Goal: Find specific fact: Find specific page/section

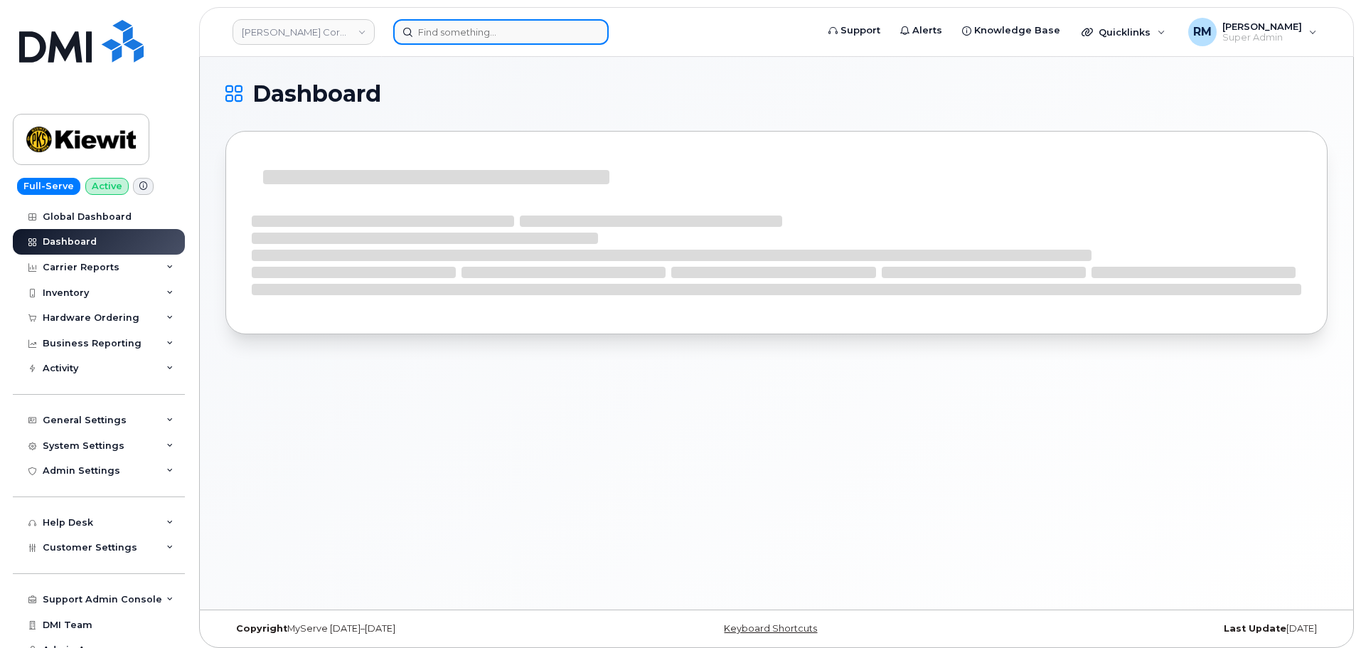
click at [435, 36] on input at bounding box center [501, 32] width 216 height 26
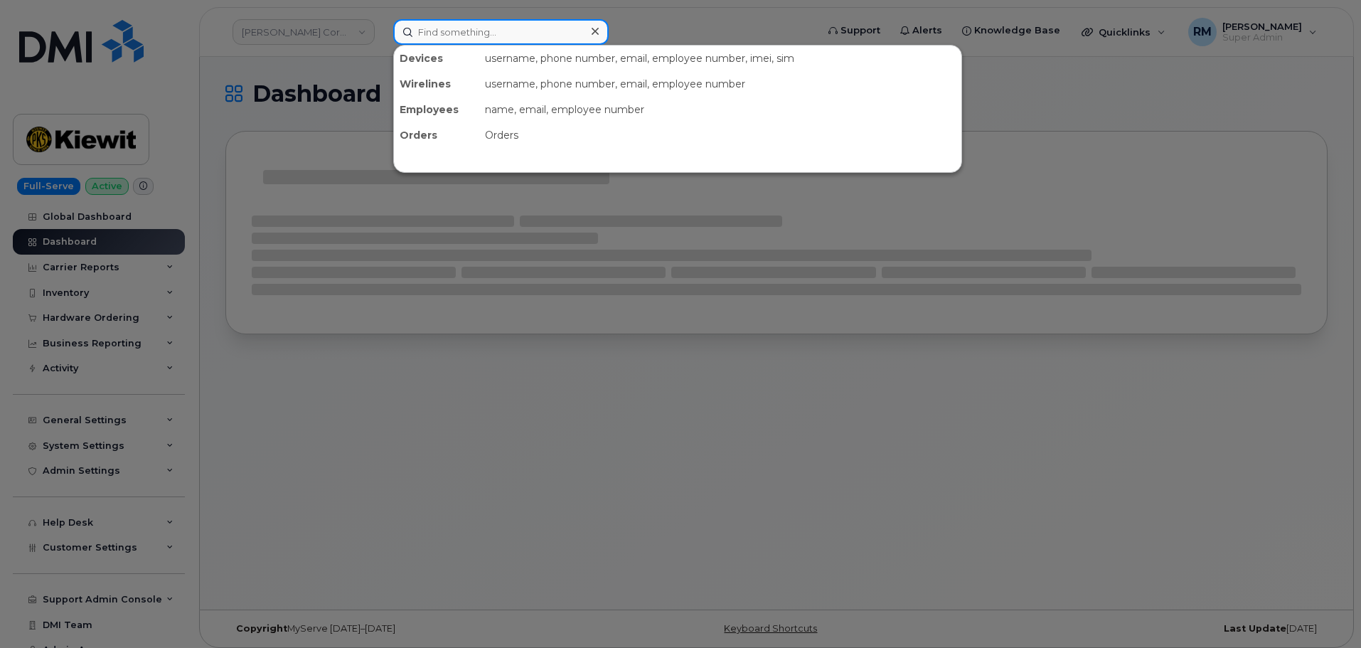
paste input "501-270-0879"
type input "501-270-0879"
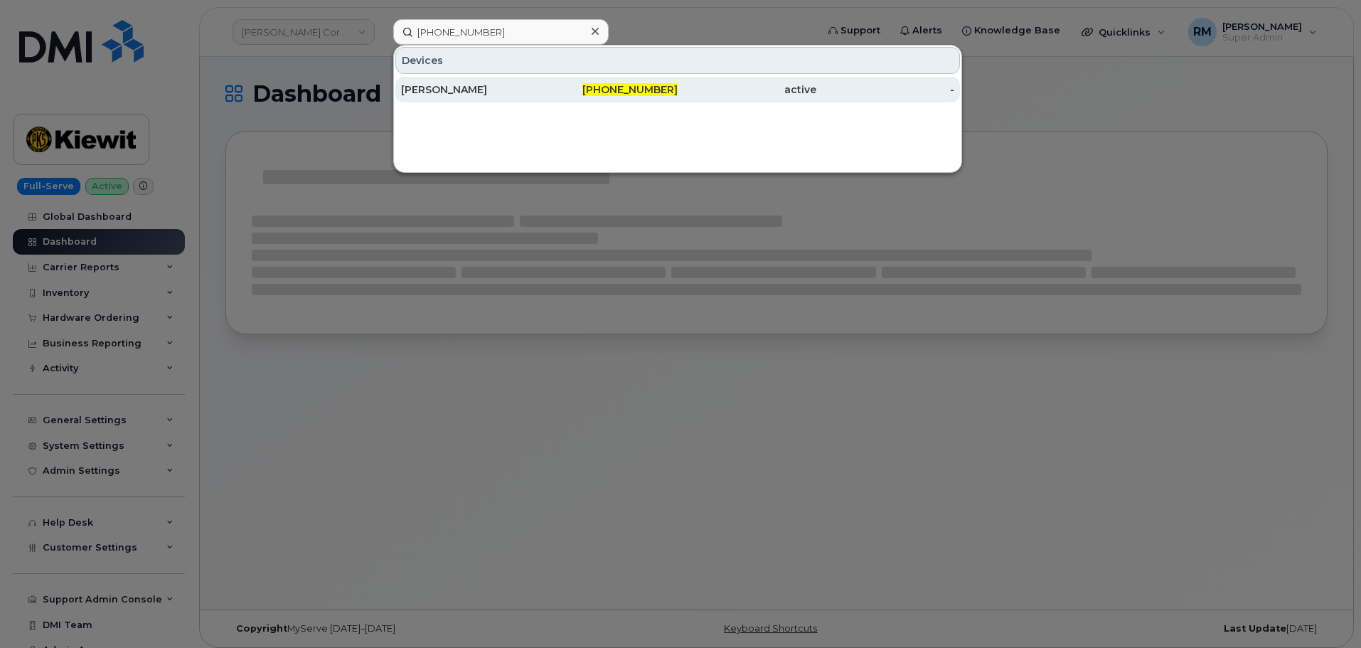
click at [485, 80] on div "Mark Martinez" at bounding box center [470, 90] width 139 height 26
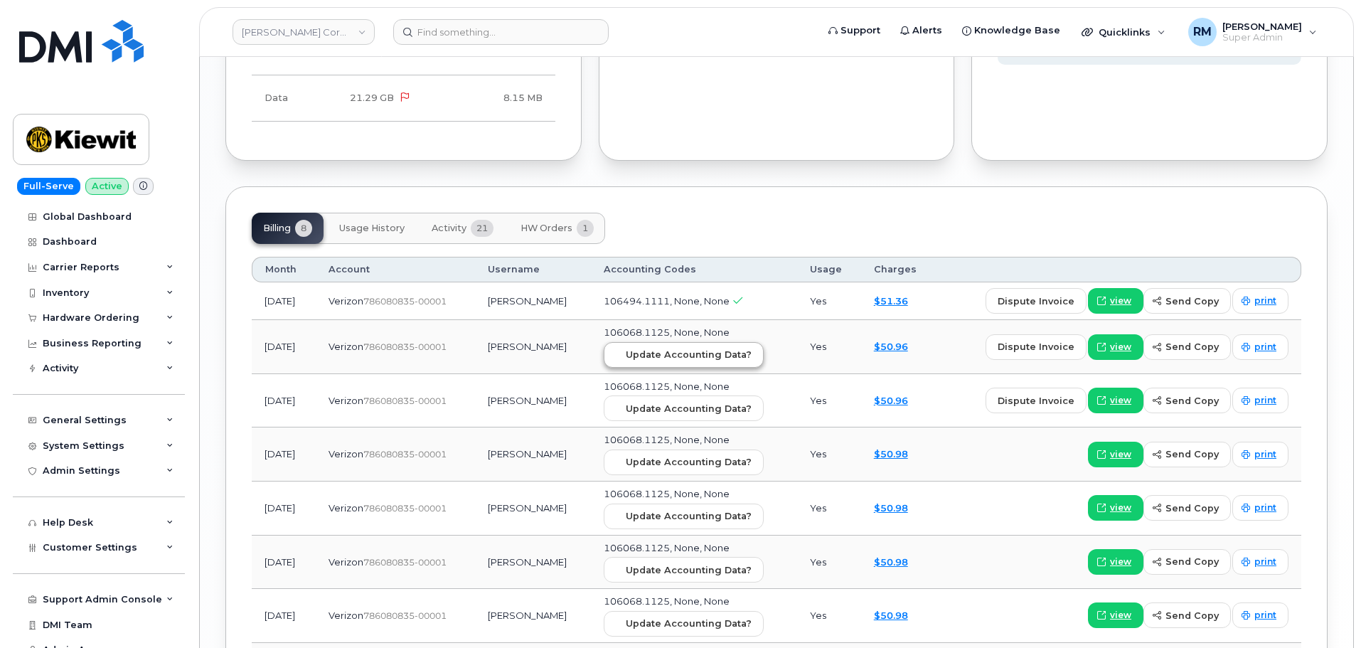
scroll to position [1707, 0]
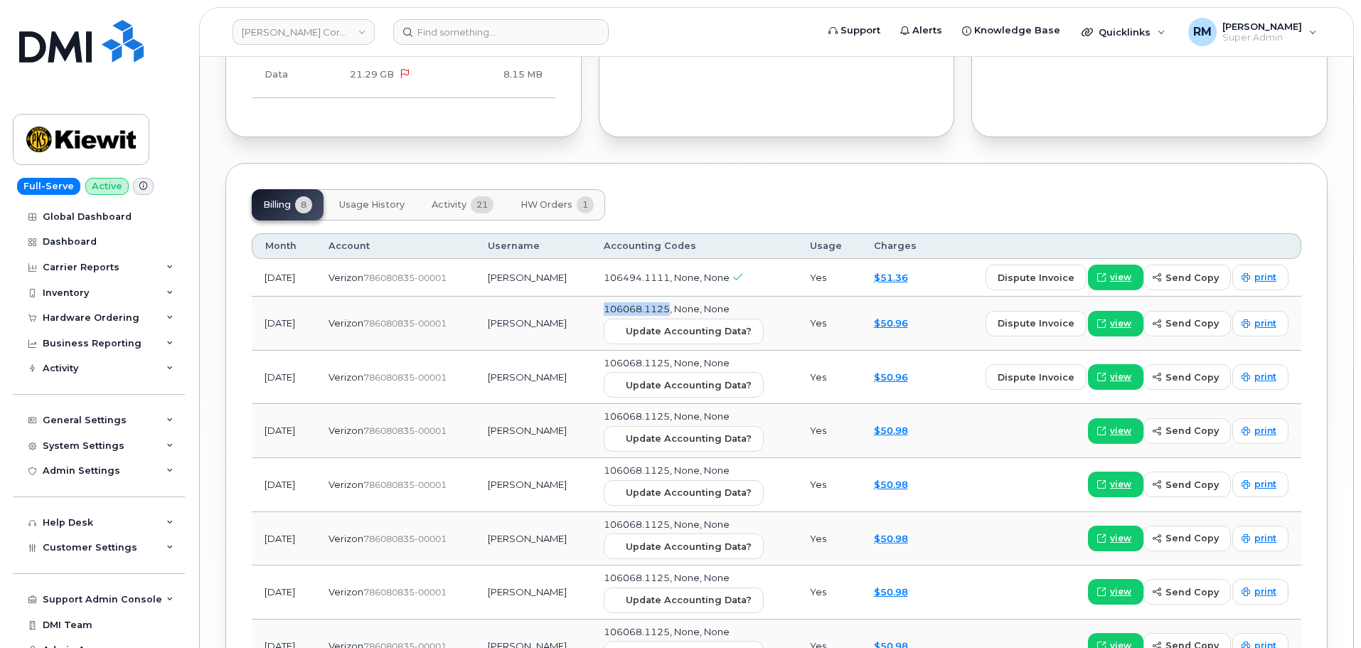
drag, startPoint x: 706, startPoint y: 297, endPoint x: 633, endPoint y: 298, distance: 73.3
click at [633, 298] on td "106068.1125, None, None Update Accounting Data?" at bounding box center [694, 324] width 206 height 54
copy span "106068.1125"
click at [481, 28] on input at bounding box center [501, 32] width 216 height 26
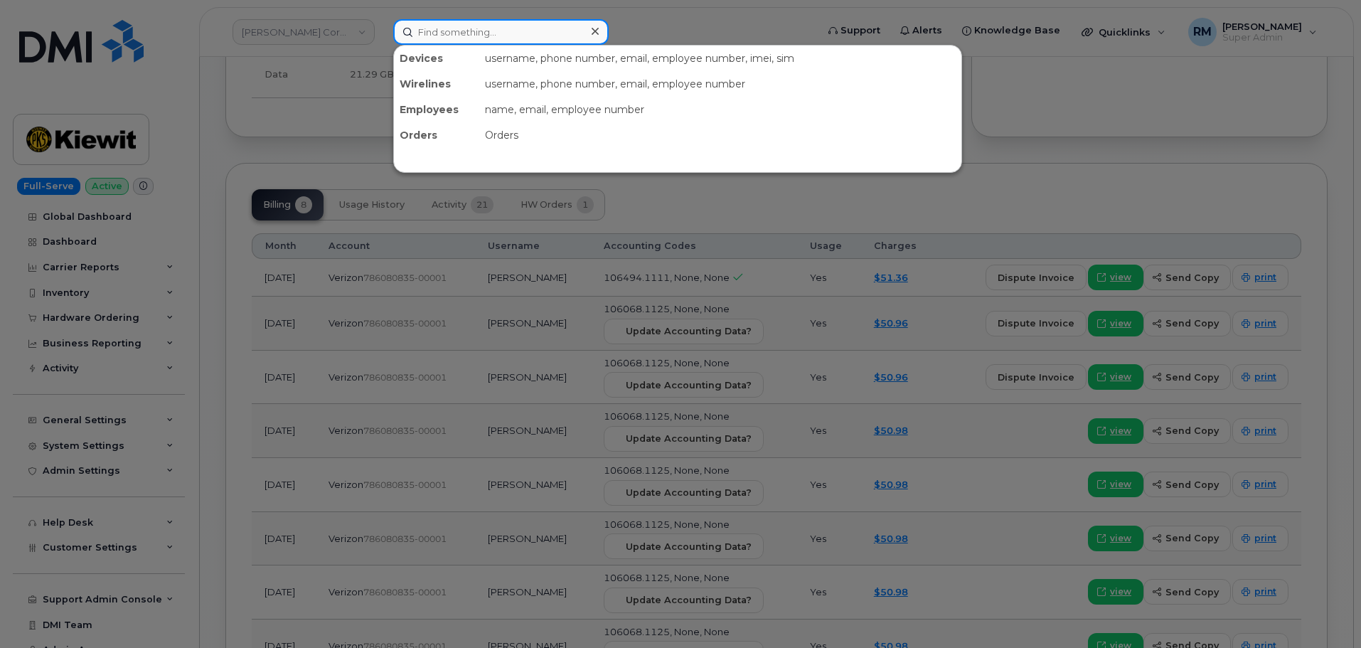
paste input "201-259-4693"
type input "201-259-4693"
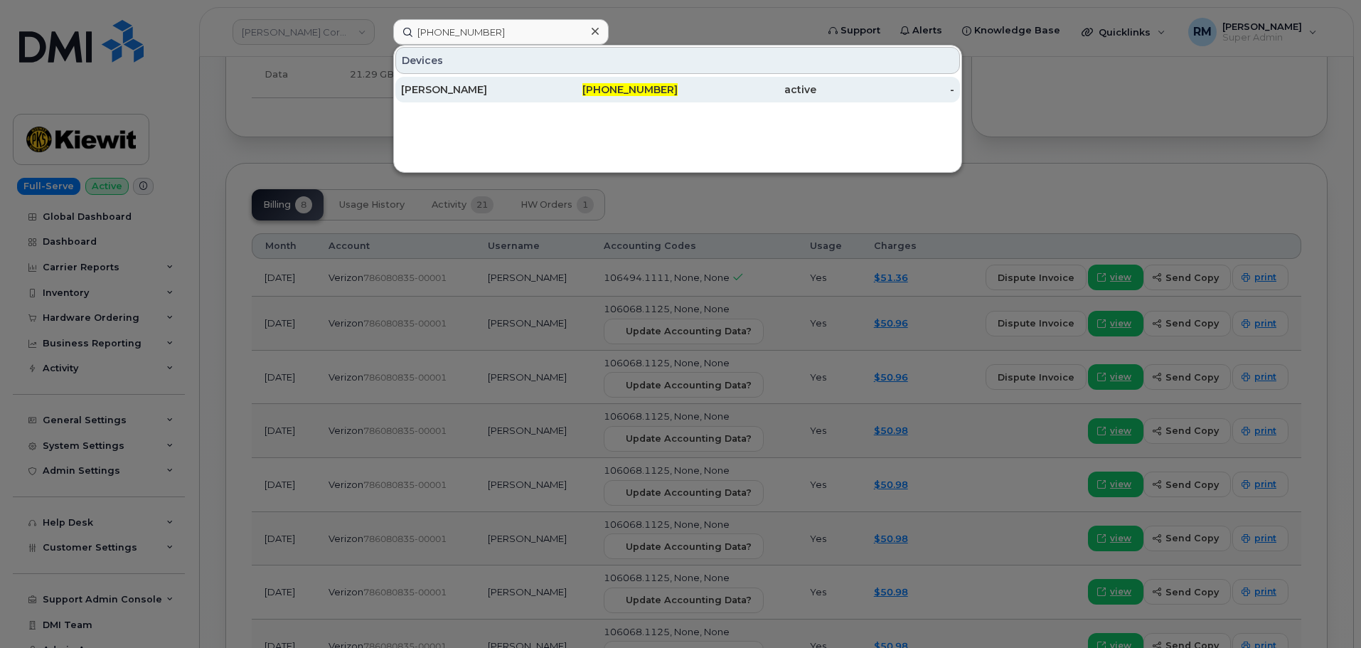
drag, startPoint x: 486, startPoint y: 91, endPoint x: 568, endPoint y: 96, distance: 81.9
click at [486, 91] on div "Patrick Normoyle" at bounding box center [470, 90] width 139 height 14
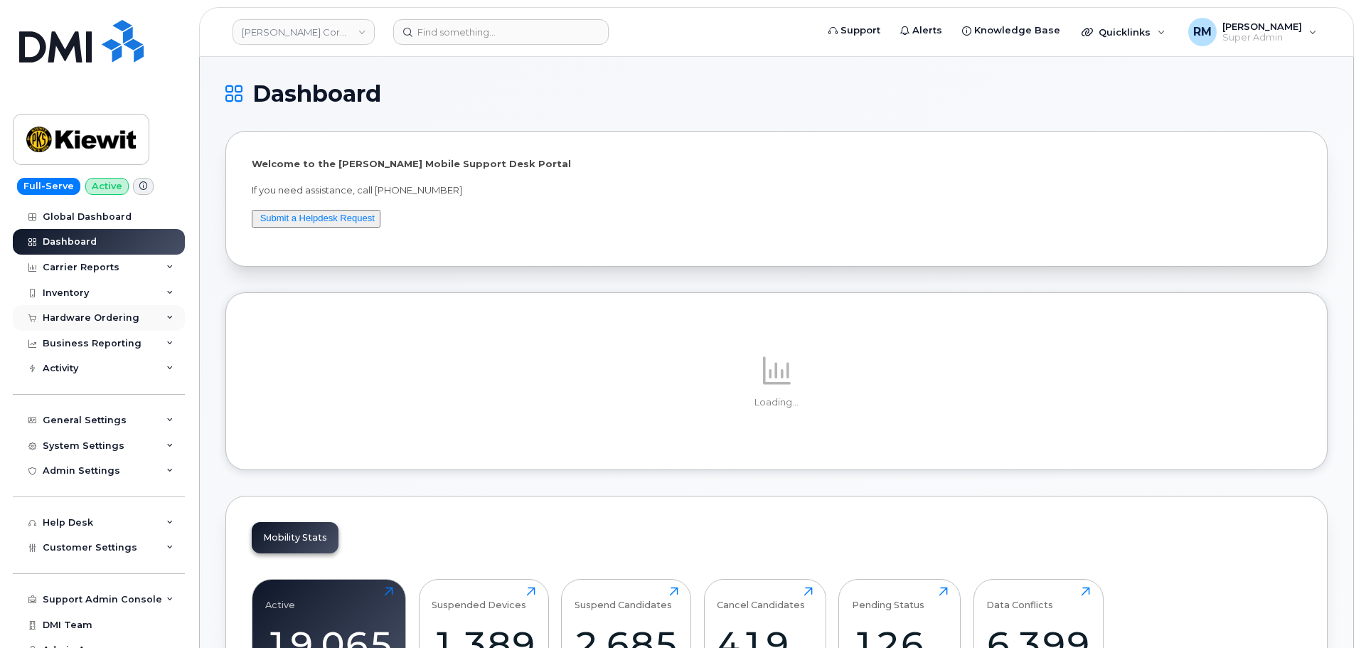
click at [91, 312] on div "Hardware Ordering" at bounding box center [91, 317] width 97 height 11
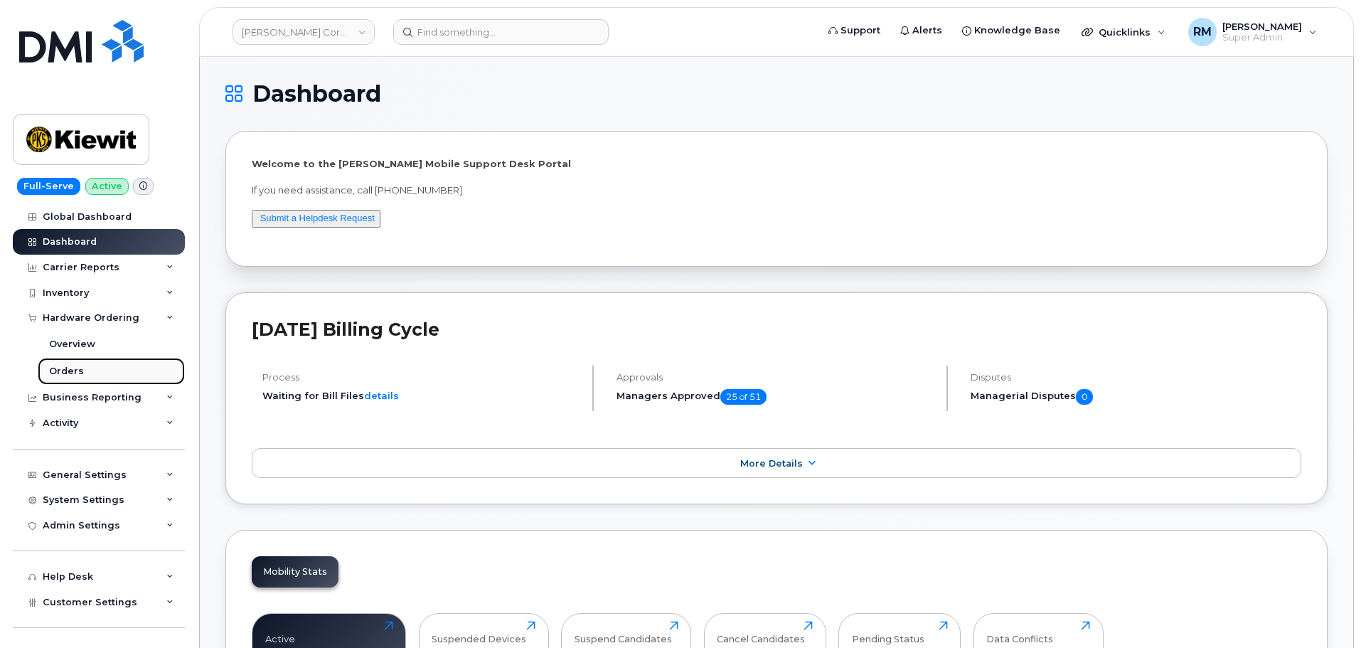
click at [76, 373] on div "Orders" at bounding box center [66, 371] width 35 height 13
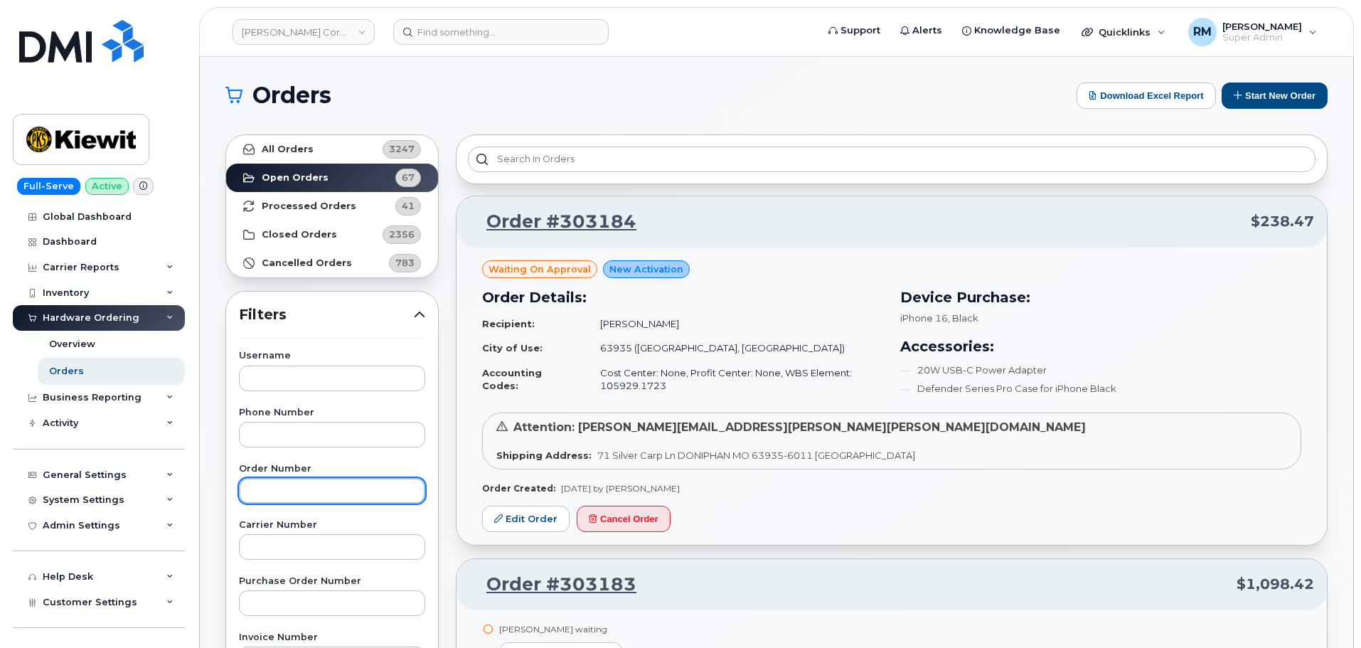
click at [280, 493] on input "text" at bounding box center [332, 491] width 186 height 26
paste input "301972"
type input "301972"
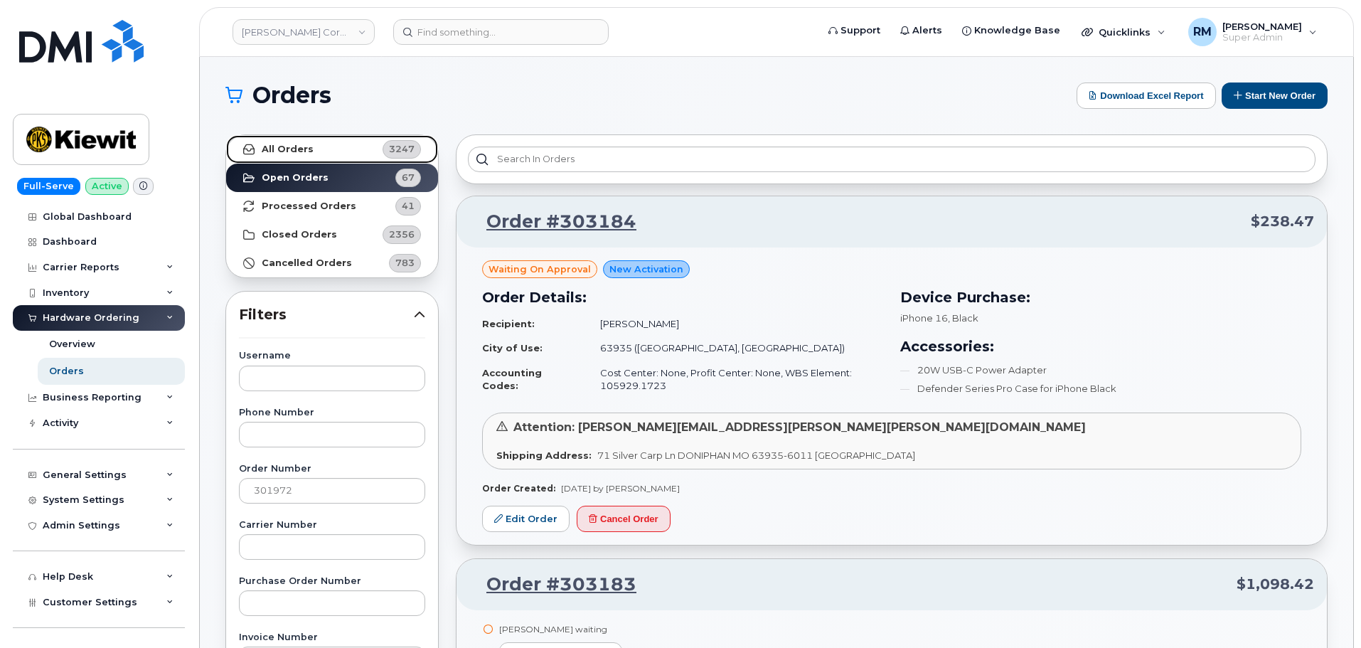
click at [287, 150] on strong "All Orders" at bounding box center [288, 149] width 52 height 11
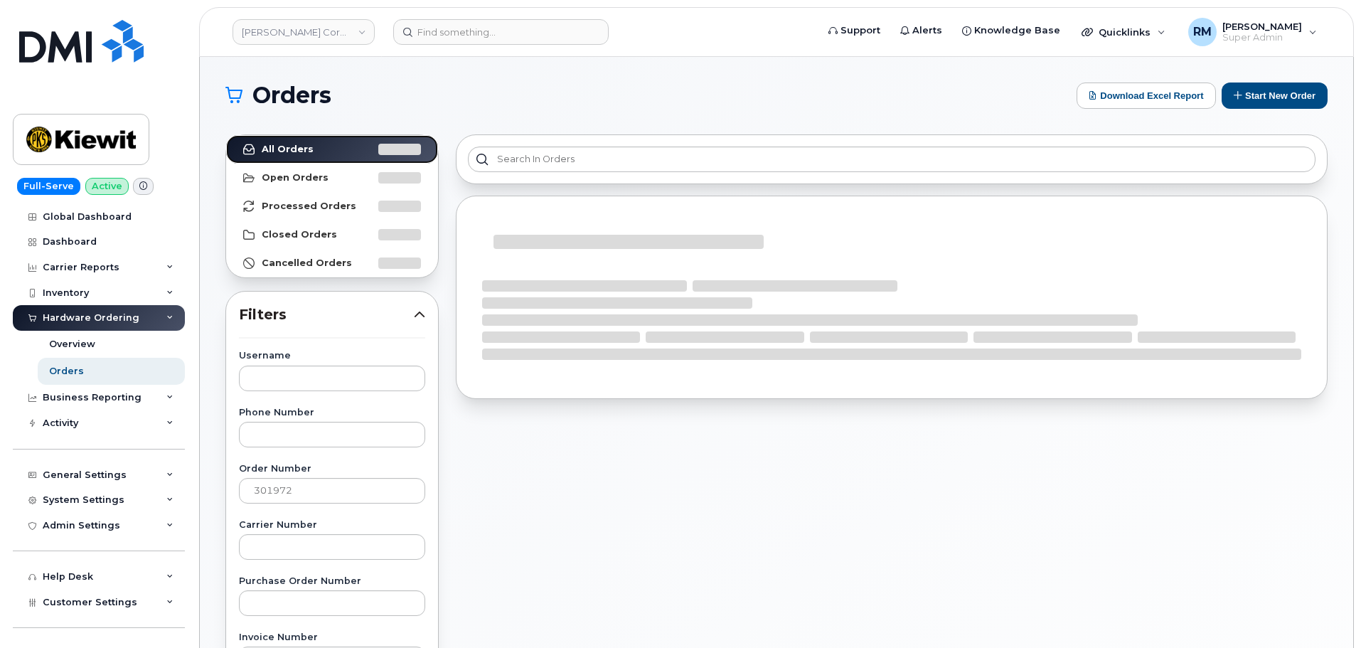
click at [226, 135] on link "All Orders" at bounding box center [332, 149] width 212 height 28
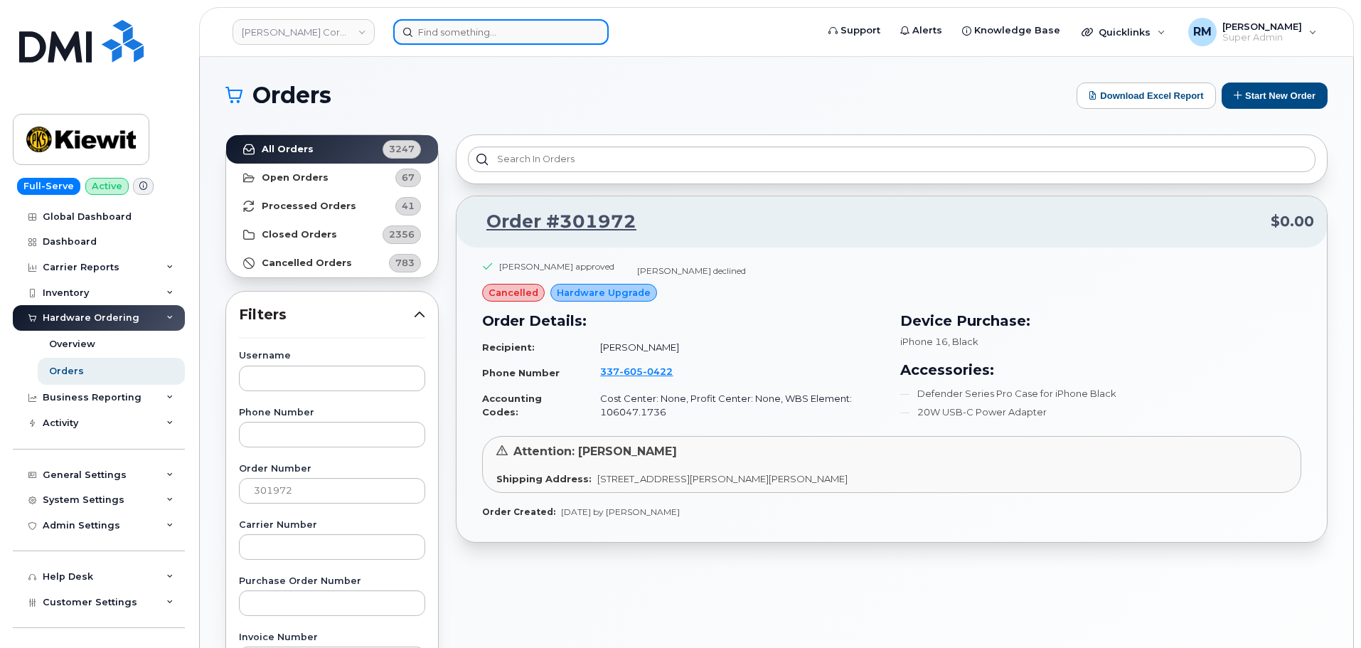
click at [459, 27] on input at bounding box center [501, 32] width 216 height 26
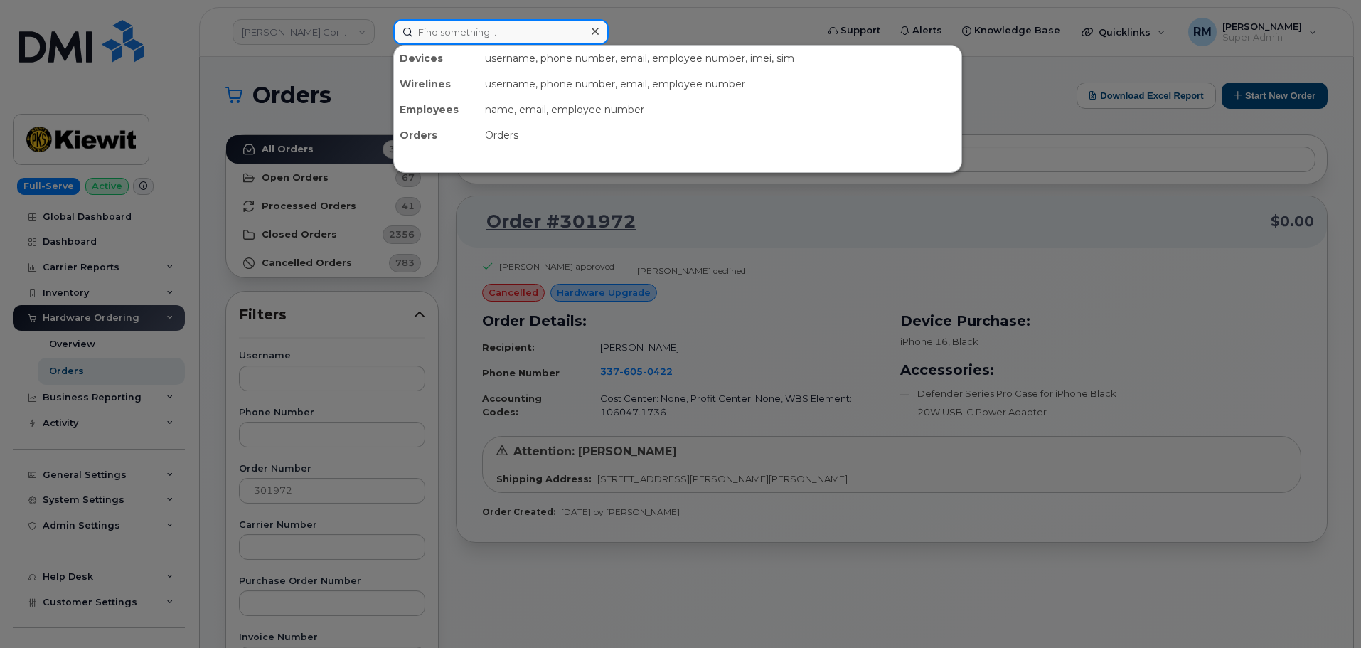
paste input "430-666-1414"
type input "430-666-1414"
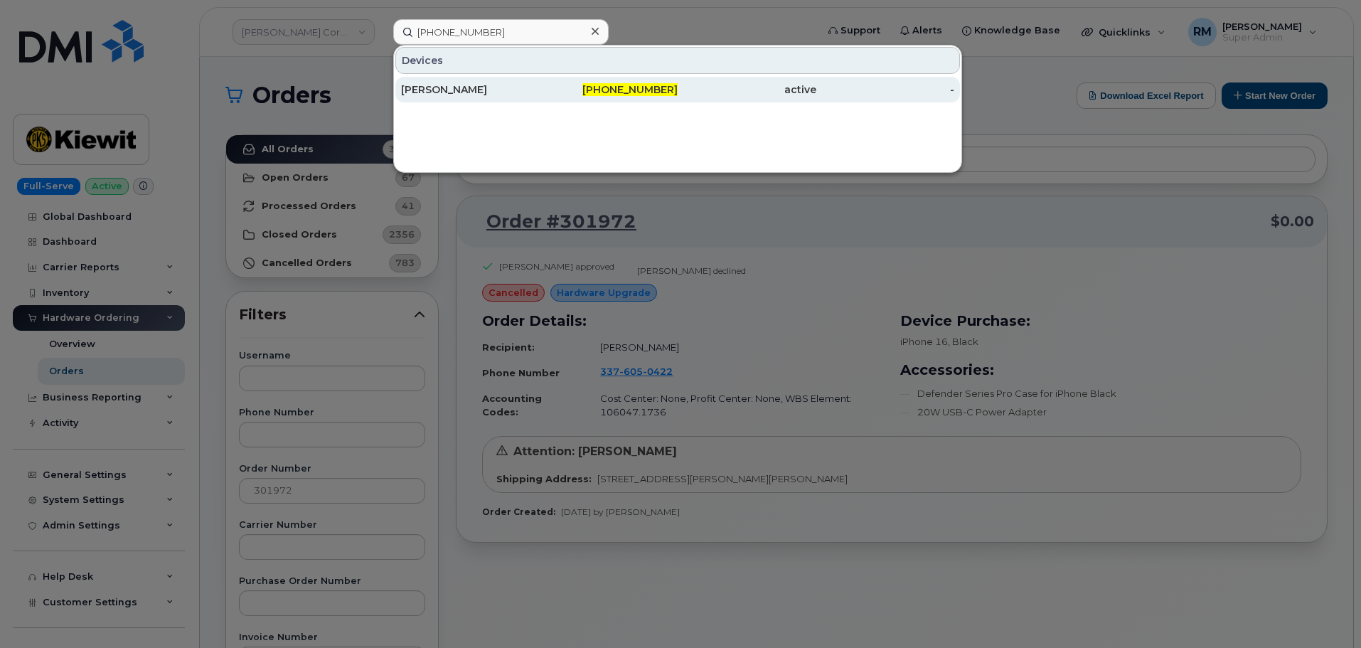
click at [450, 88] on div "Nicholas Flem" at bounding box center [470, 90] width 139 height 14
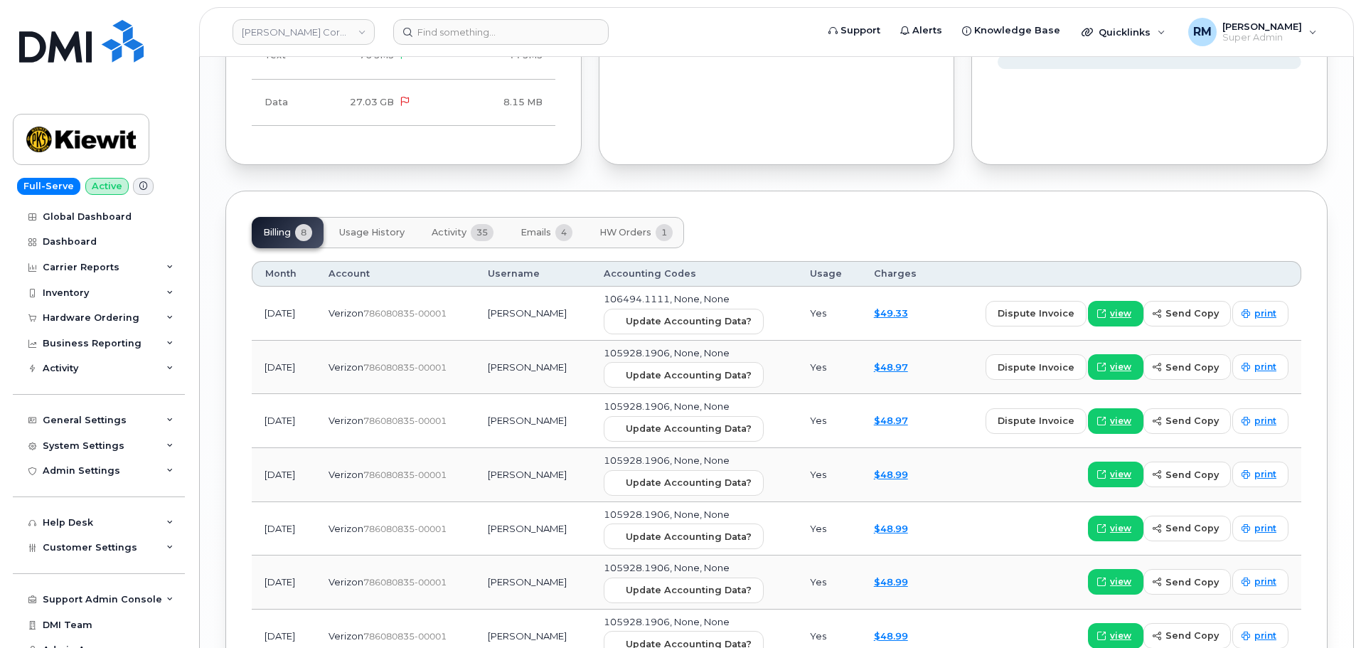
scroll to position [1636, 0]
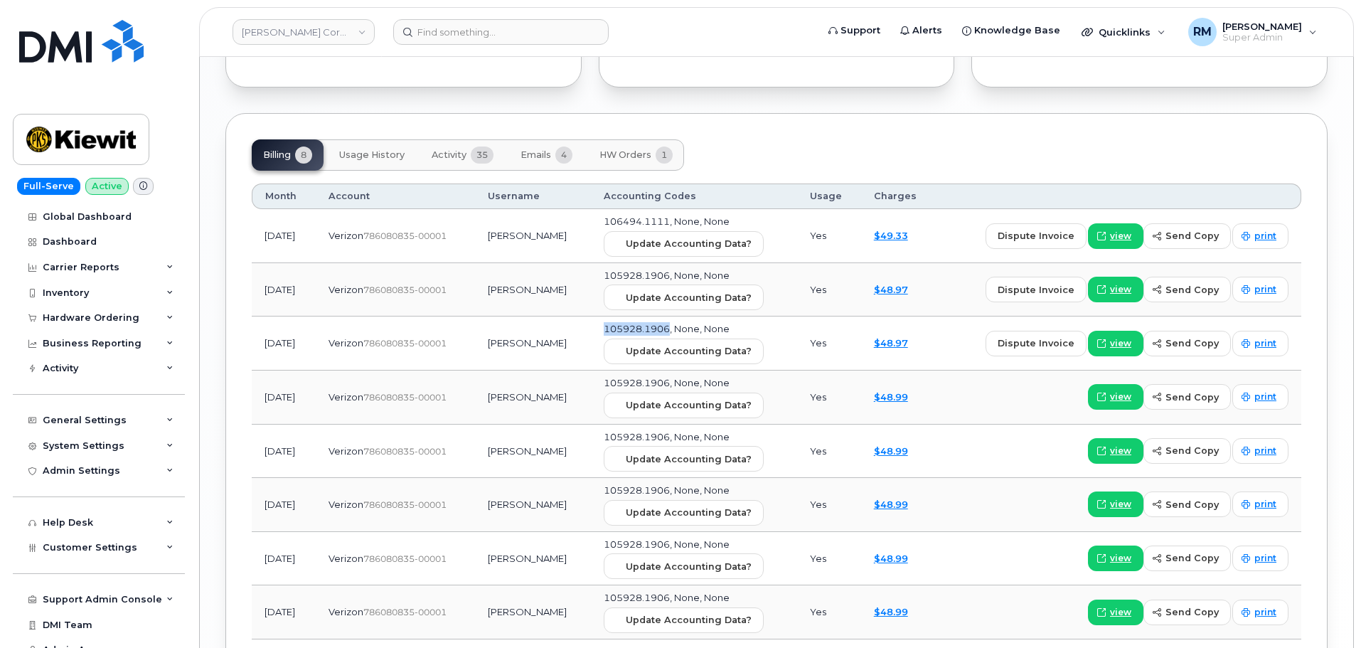
drag, startPoint x: 684, startPoint y: 318, endPoint x: 613, endPoint y: 317, distance: 71.1
click at [613, 317] on td "105928.1906, None, None Update Accounting Data?" at bounding box center [694, 344] width 206 height 54
copy span "105928.1906"
click at [465, 32] on input at bounding box center [501, 32] width 216 height 26
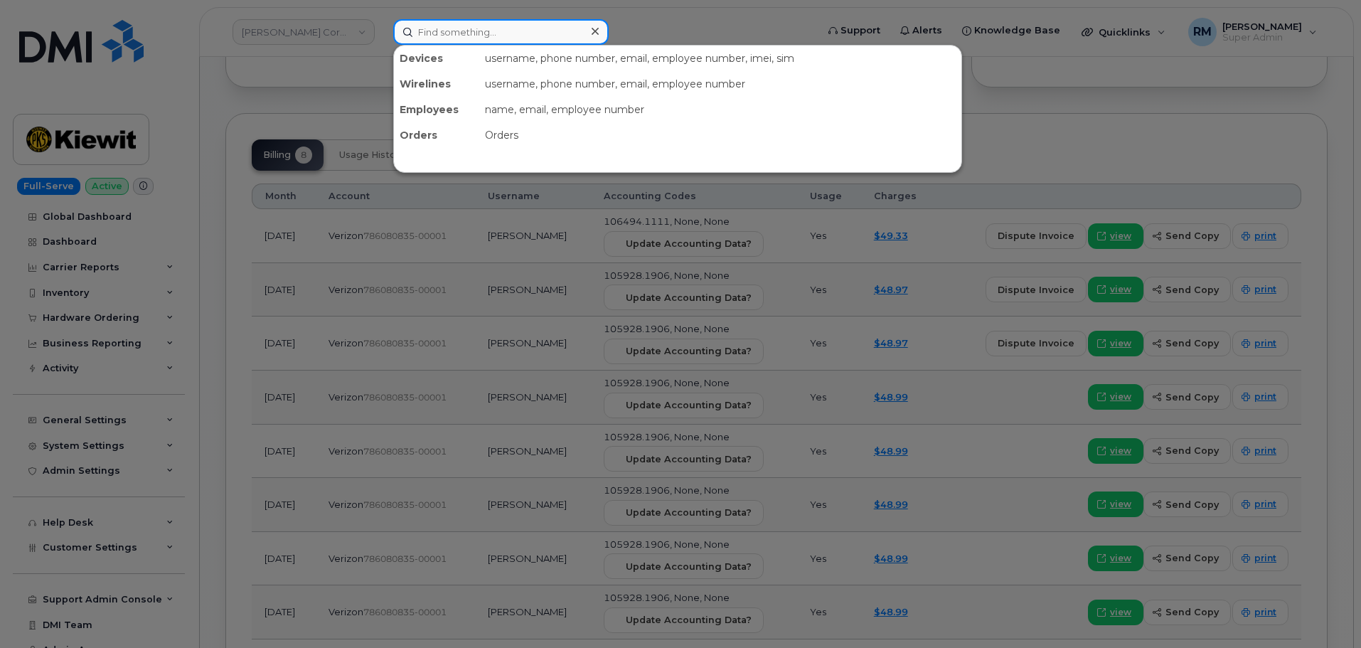
paste input "9013599408"
type input "9013599408"
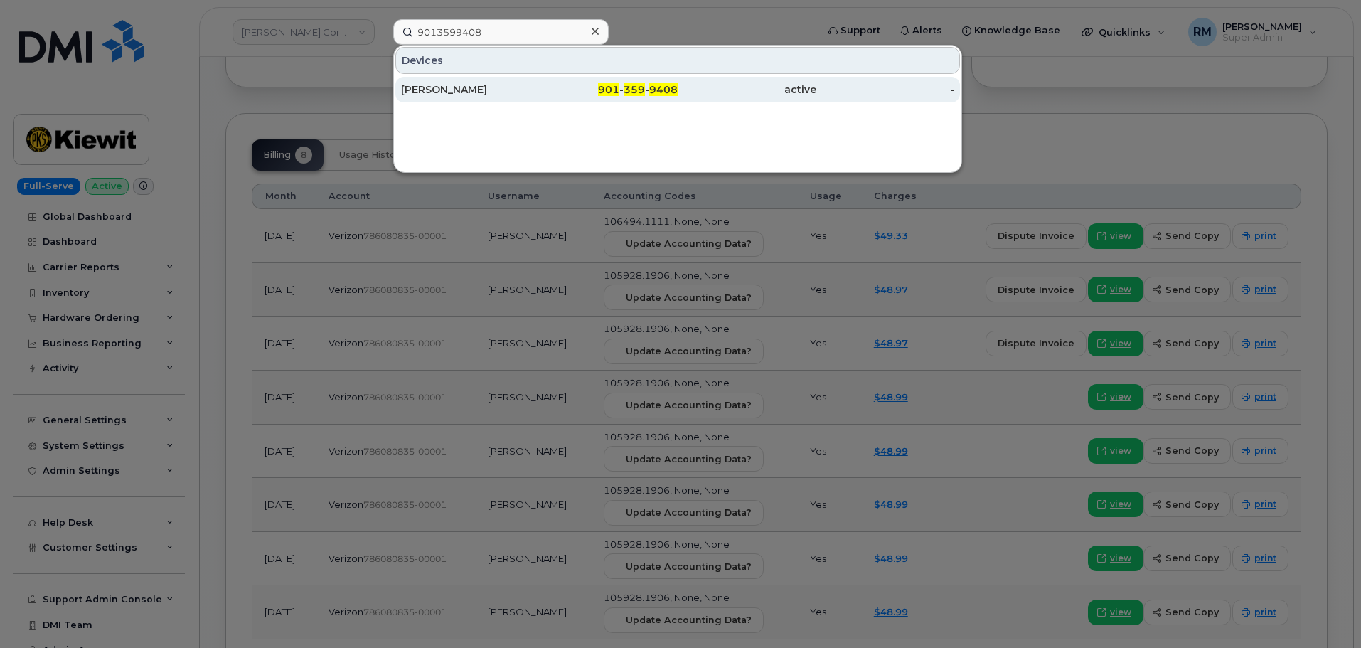
click at [452, 89] on div "[PERSON_NAME]" at bounding box center [470, 90] width 139 height 14
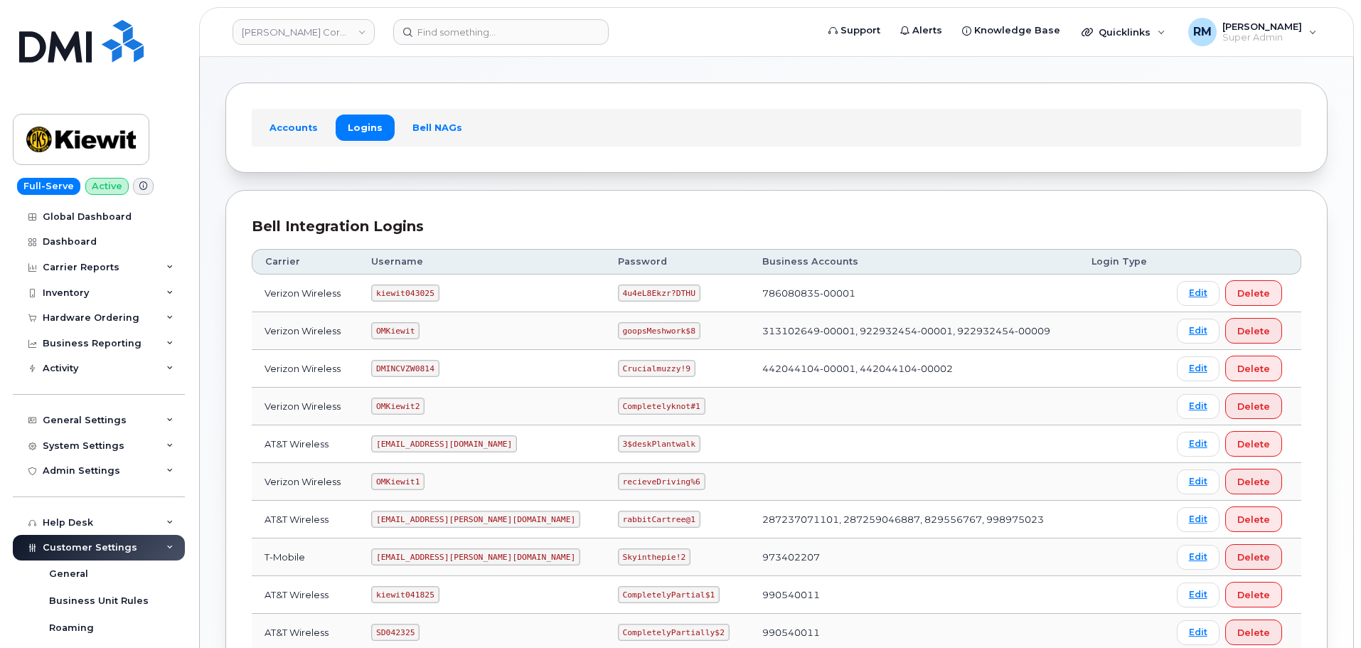
scroll to position [213, 0]
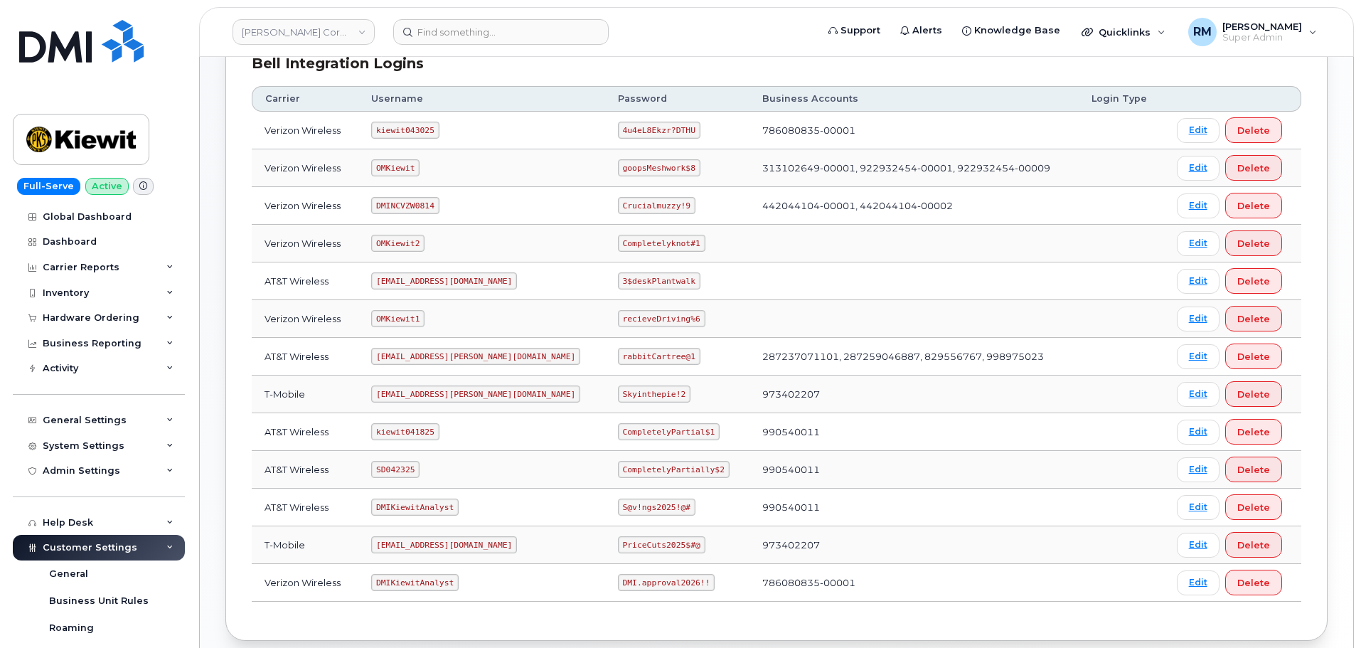
click at [407, 469] on code "SD042325" at bounding box center [395, 469] width 48 height 17
copy code "SD042325"
drag, startPoint x: 579, startPoint y: 468, endPoint x: 668, endPoint y: 467, distance: 88.9
click at [668, 467] on code "CompletelyPartially$2" at bounding box center [674, 469] width 112 height 17
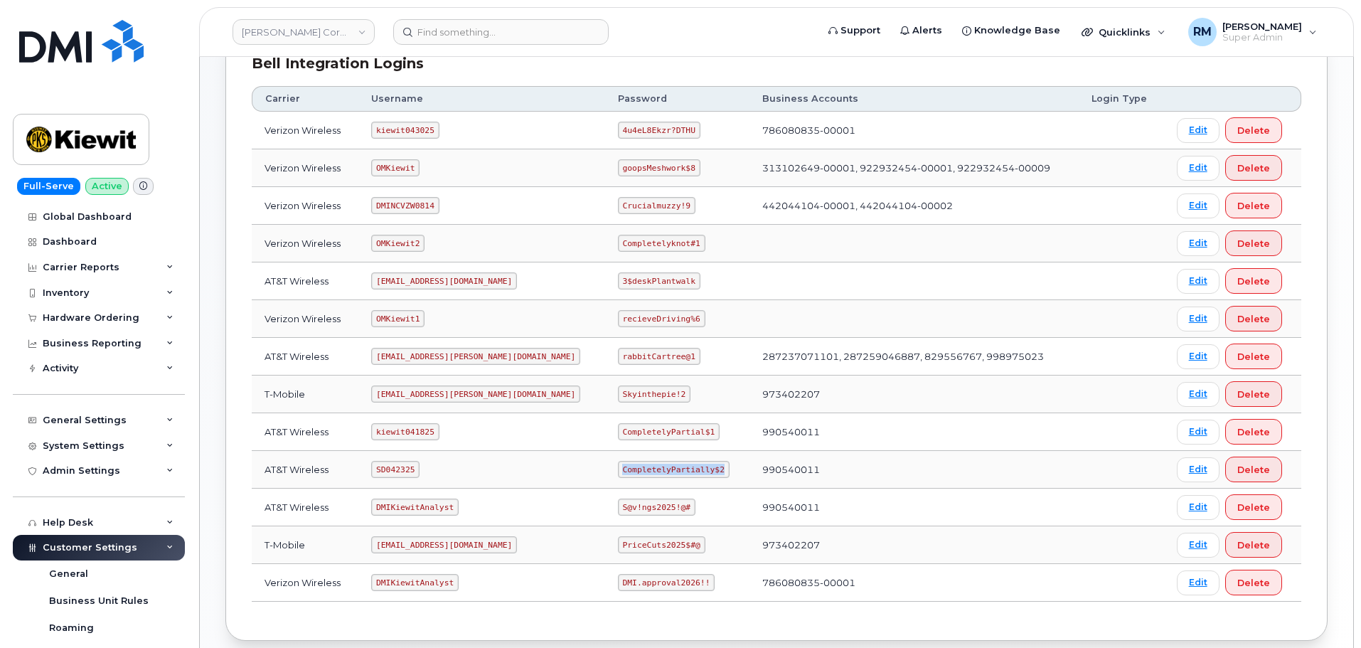
drag, startPoint x: 669, startPoint y: 468, endPoint x: 570, endPoint y: 474, distance: 99.0
click at [605, 474] on td "CompletelyPartially$2" at bounding box center [677, 470] width 144 height 38
copy code "CompletelyPartially$2"
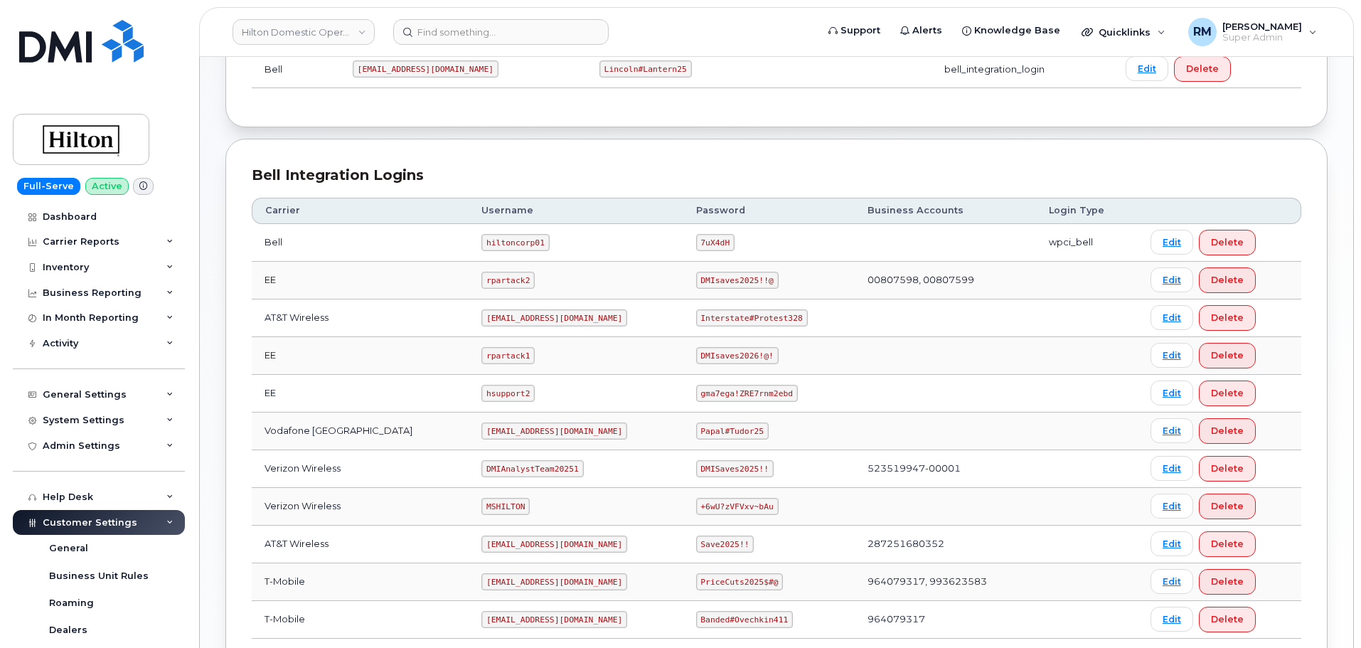
scroll to position [285, 0]
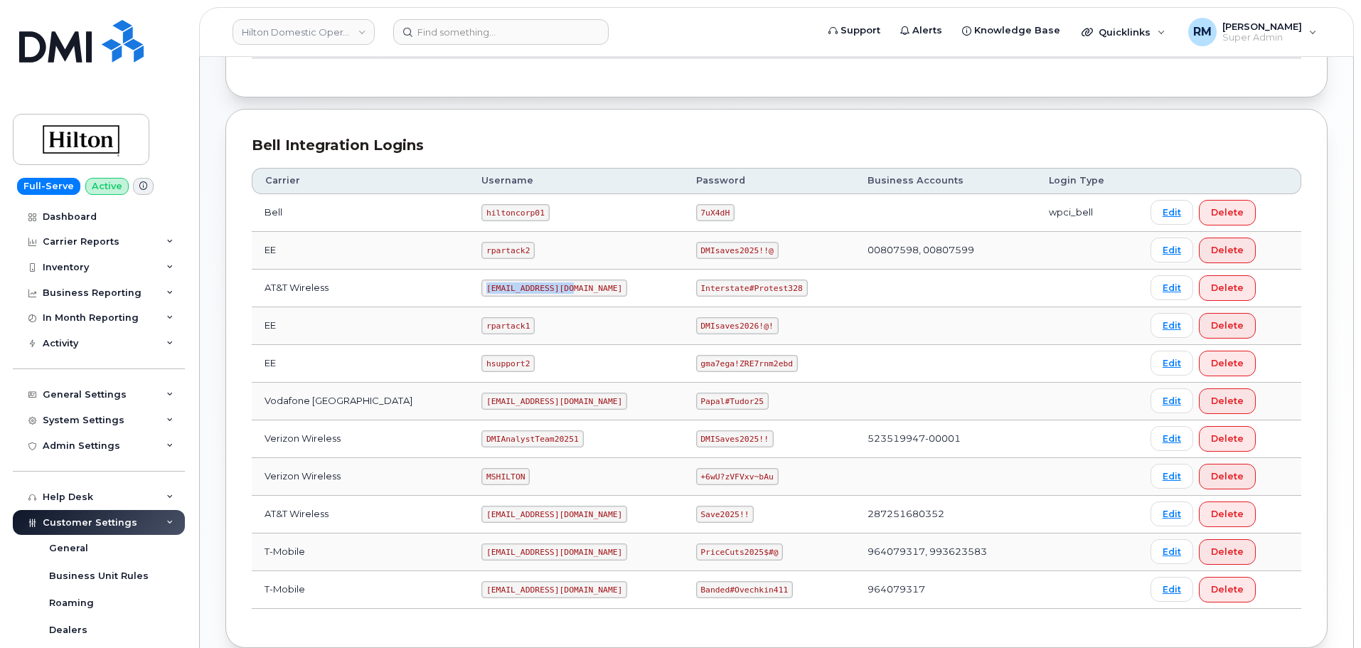
drag, startPoint x: 464, startPoint y: 287, endPoint x: 549, endPoint y: 287, distance: 85.4
click at [548, 287] on code "[EMAIL_ADDRESS][DOMAIN_NAME]" at bounding box center [555, 288] width 146 height 17
drag, startPoint x: 531, startPoint y: 291, endPoint x: 447, endPoint y: 296, distance: 84.1
click at [447, 296] on tr "AT&T Wireless [EMAIL_ADDRESS][DOMAIN_NAME] Interstate#Protest328 Edit Delete" at bounding box center [777, 289] width 1050 height 38
copy tr "[EMAIL_ADDRESS][DOMAIN_NAME]"
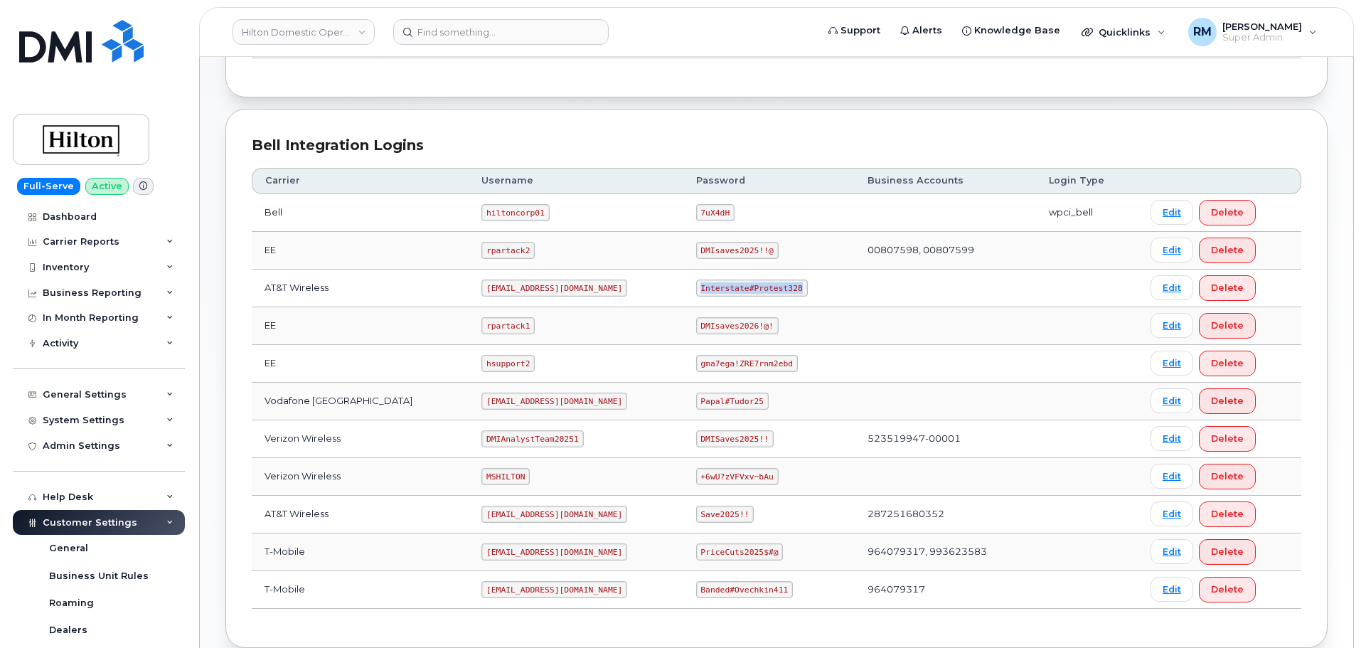
drag, startPoint x: 688, startPoint y: 289, endPoint x: 815, endPoint y: 290, distance: 127.3
click at [815, 290] on td "Interstate#Protest328" at bounding box center [769, 289] width 171 height 38
copy code "Interstate#Protest328"
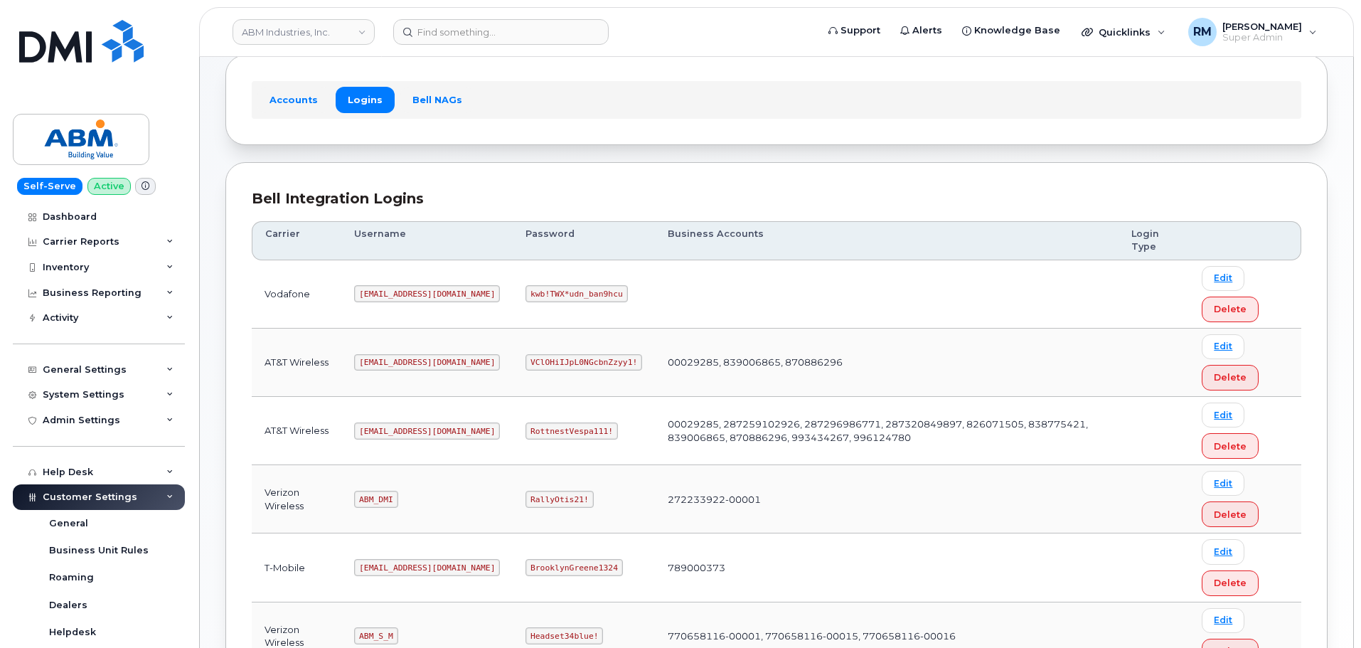
scroll to position [223, 0]
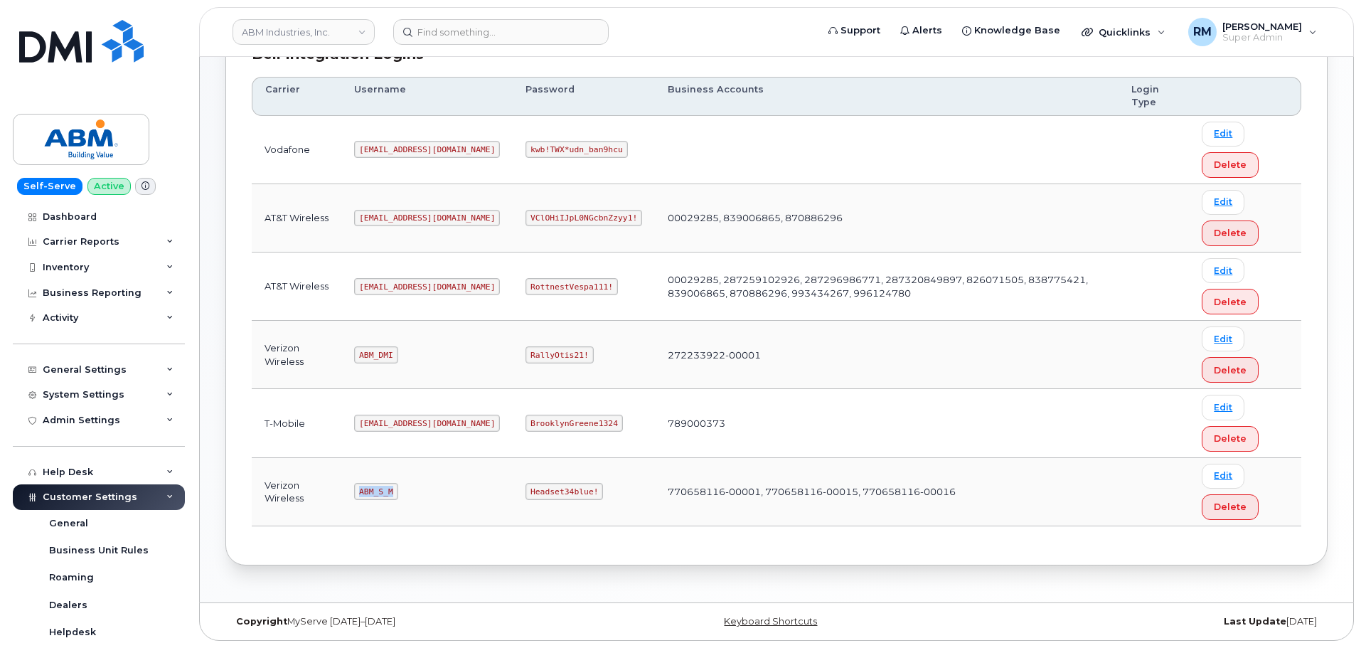
drag, startPoint x: 361, startPoint y: 492, endPoint x: 436, endPoint y: 491, distance: 74.7
click at [436, 491] on td "ABM_S_M" at bounding box center [426, 492] width 171 height 68
copy code "ABM_S_M"
drag, startPoint x: 481, startPoint y: 489, endPoint x: 546, endPoint y: 484, distance: 64.9
click at [546, 484] on code "Headset34blue!" at bounding box center [565, 491] width 78 height 17
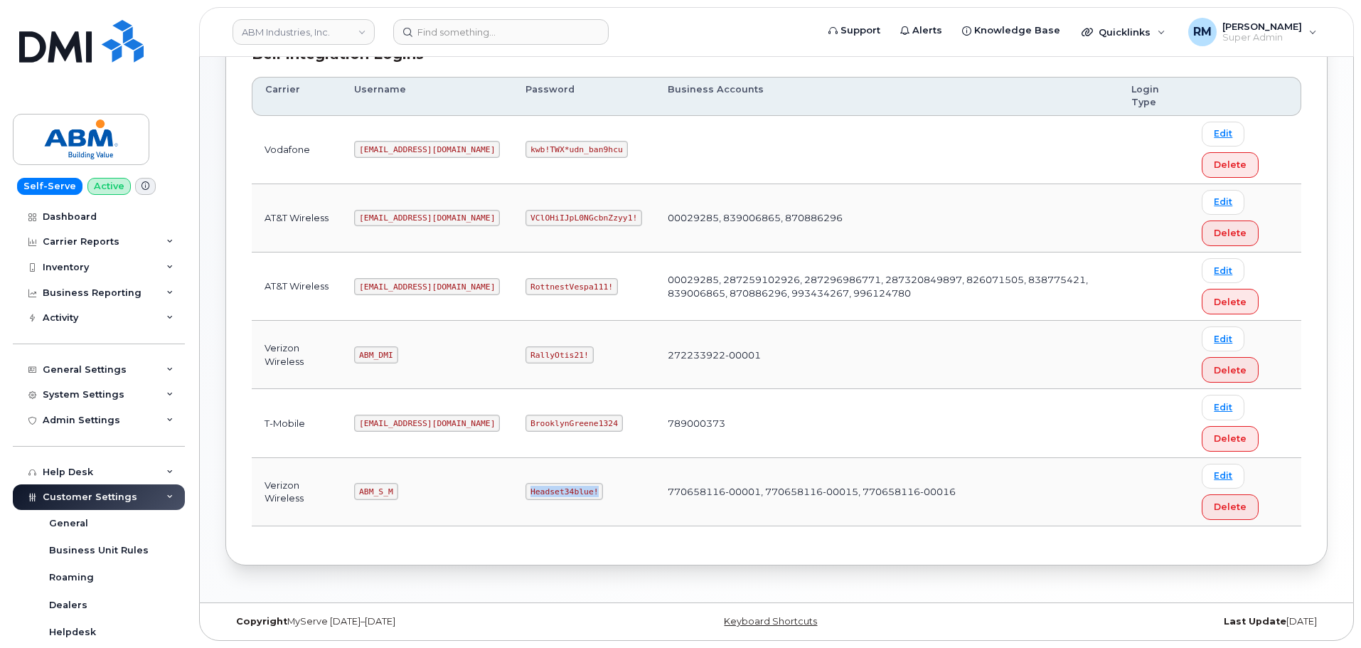
copy code "Headset34blue!"
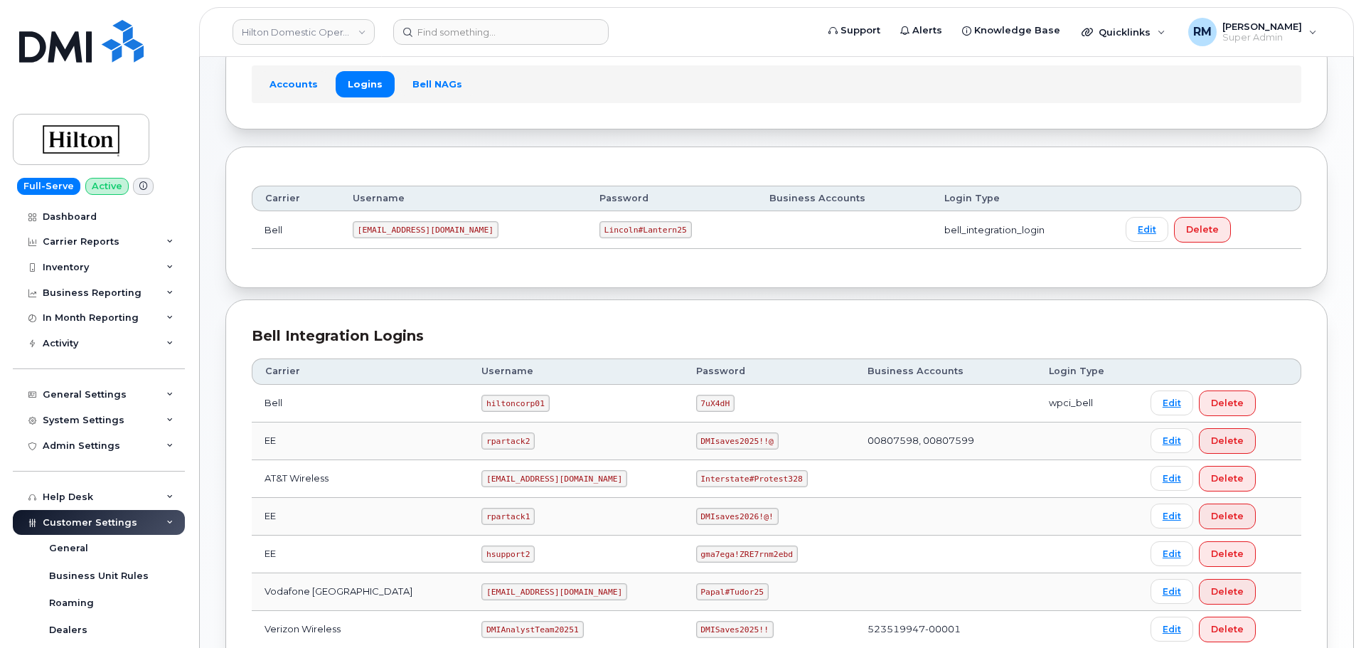
scroll to position [142, 0]
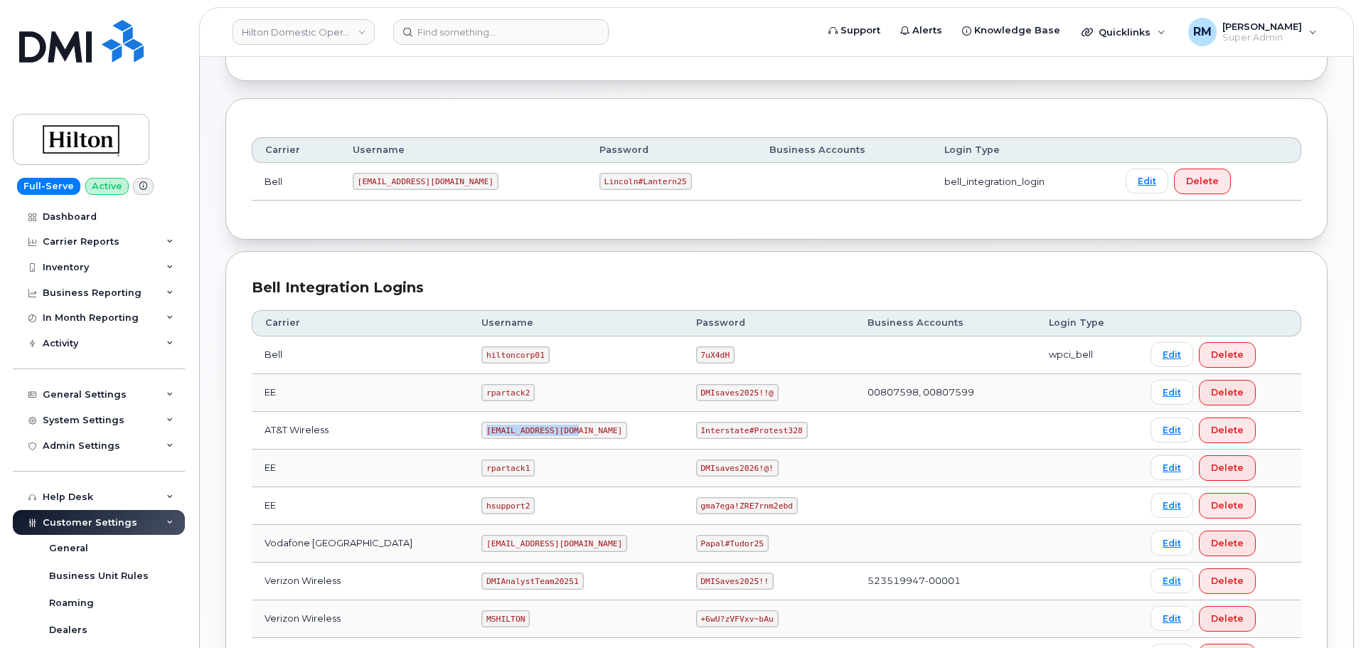
drag, startPoint x: 556, startPoint y: 421, endPoint x: 570, endPoint y: 418, distance: 14.5
click at [571, 420] on td "[EMAIL_ADDRESS][DOMAIN_NAME]" at bounding box center [576, 431] width 214 height 38
drag, startPoint x: 686, startPoint y: 430, endPoint x: 806, endPoint y: 426, distance: 120.3
click at [806, 426] on td "Interstate#Protest328" at bounding box center [769, 431] width 171 height 38
copy code "Interstate#Protest328"
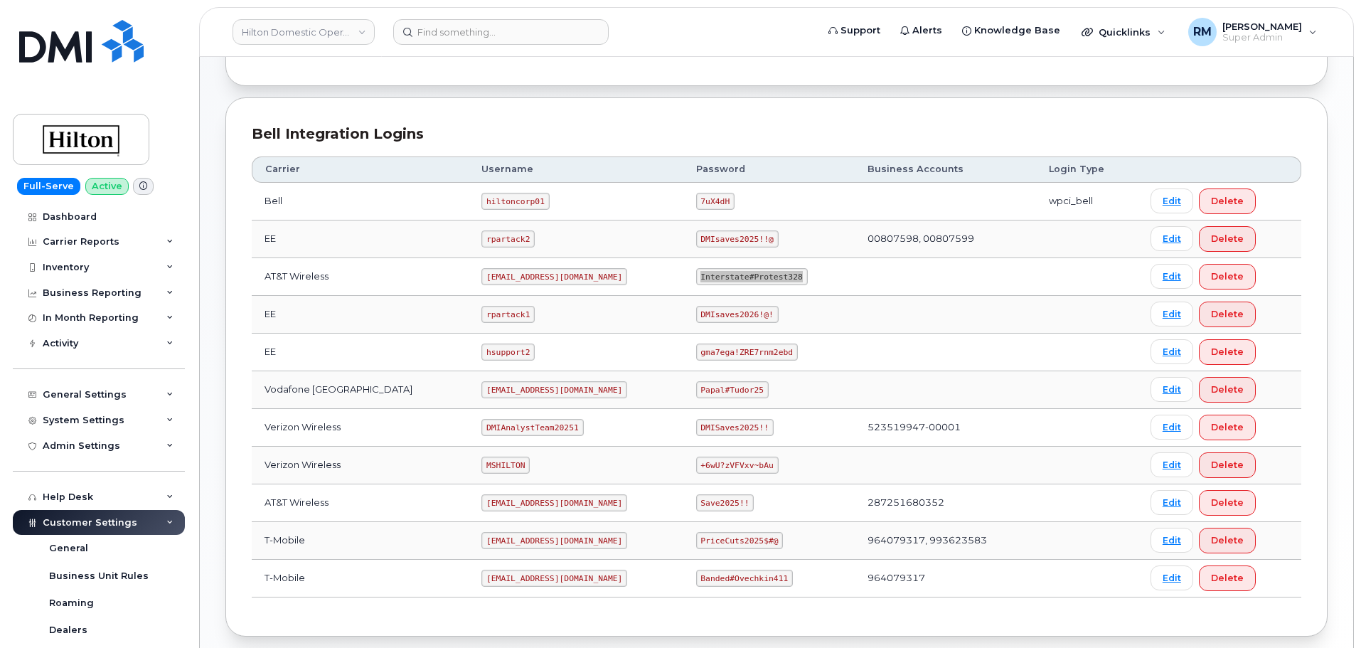
scroll to position [367, 0]
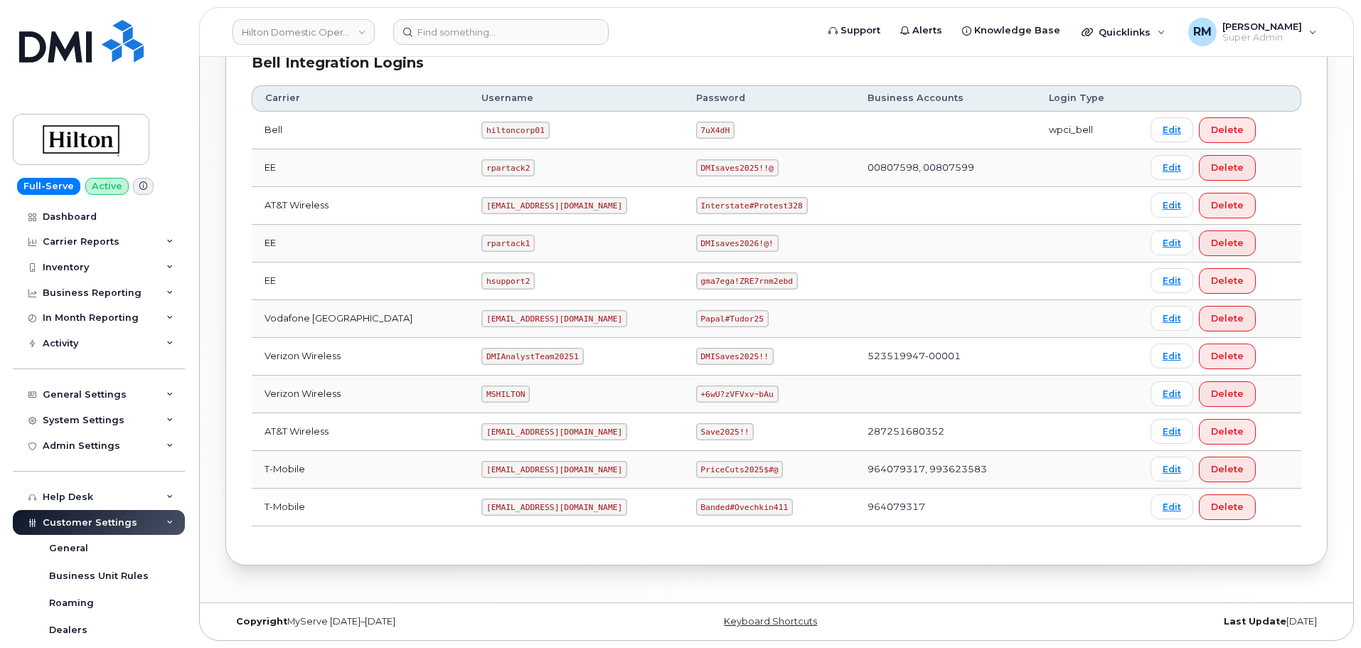
click at [482, 396] on code "MSHILTON" at bounding box center [506, 394] width 48 height 17
copy code "MSHILTON"
drag, startPoint x: 688, startPoint y: 393, endPoint x: 791, endPoint y: 392, distance: 103.1
click at [791, 392] on td "+6wU?zVFVxv~bAu" at bounding box center [769, 395] width 171 height 38
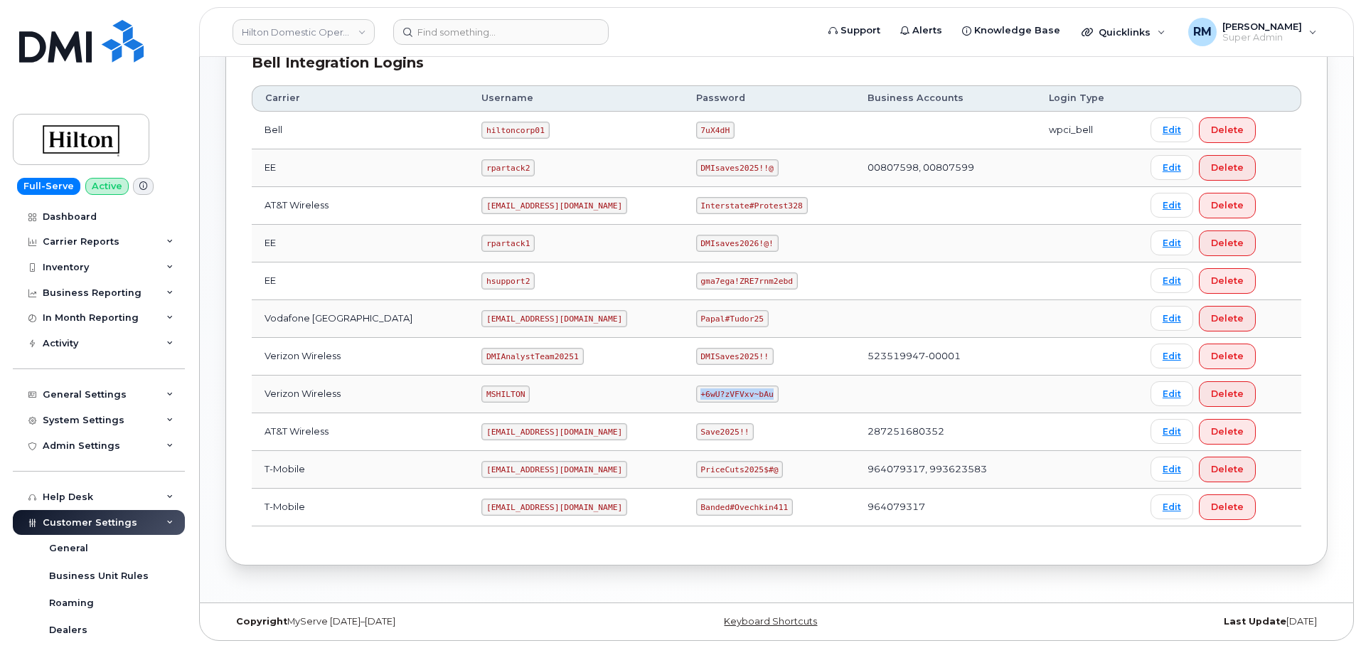
copy code "+6wU?zVFVxv~bAu"
drag, startPoint x: 466, startPoint y: 510, endPoint x: 589, endPoint y: 509, distance: 123.1
click at [589, 509] on td "[EMAIL_ADDRESS][DOMAIN_NAME]" at bounding box center [576, 508] width 214 height 38
copy code "[EMAIL_ADDRESS][DOMAIN_NAME]"
drag, startPoint x: 687, startPoint y: 507, endPoint x: 778, endPoint y: 507, distance: 91.0
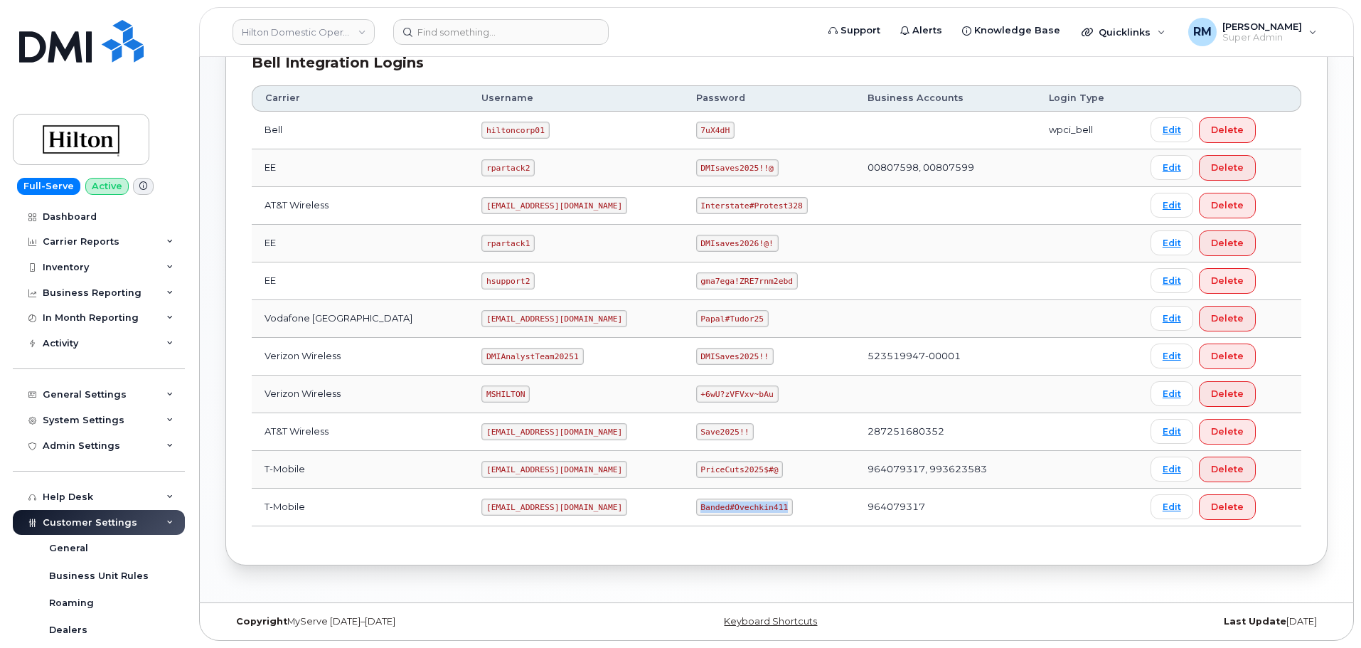
click at [778, 507] on td "Banded#Ovechkin411" at bounding box center [769, 508] width 171 height 38
copy code "Banded#Ovechkin411"
